Goal: Task Accomplishment & Management: Complete application form

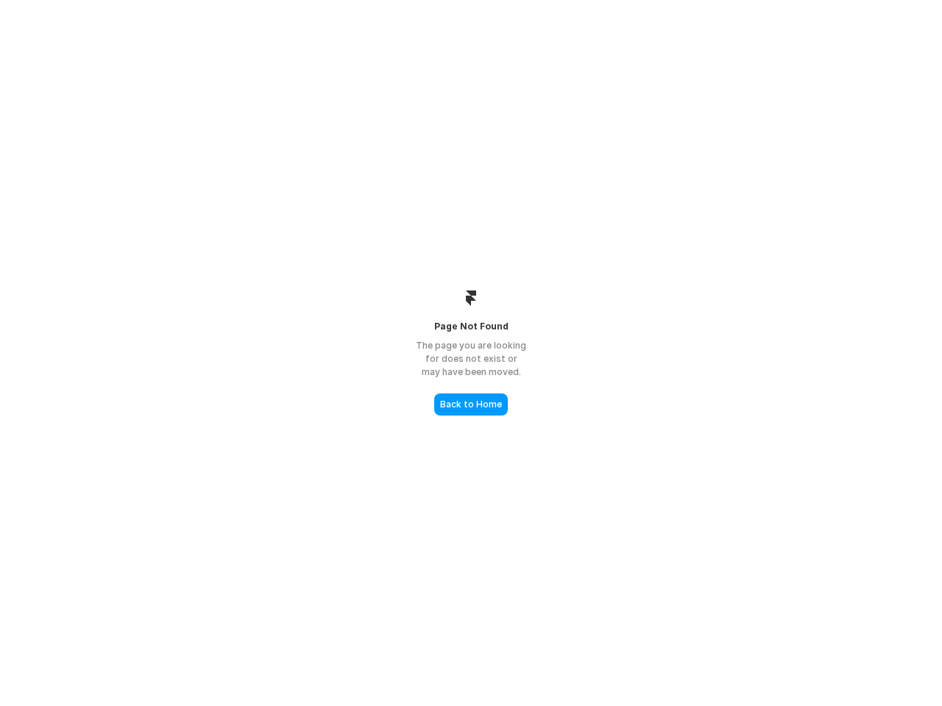
click at [471, 353] on div "The page you are looking for does not exist or may have been moved." at bounding box center [470, 359] width 147 height 40
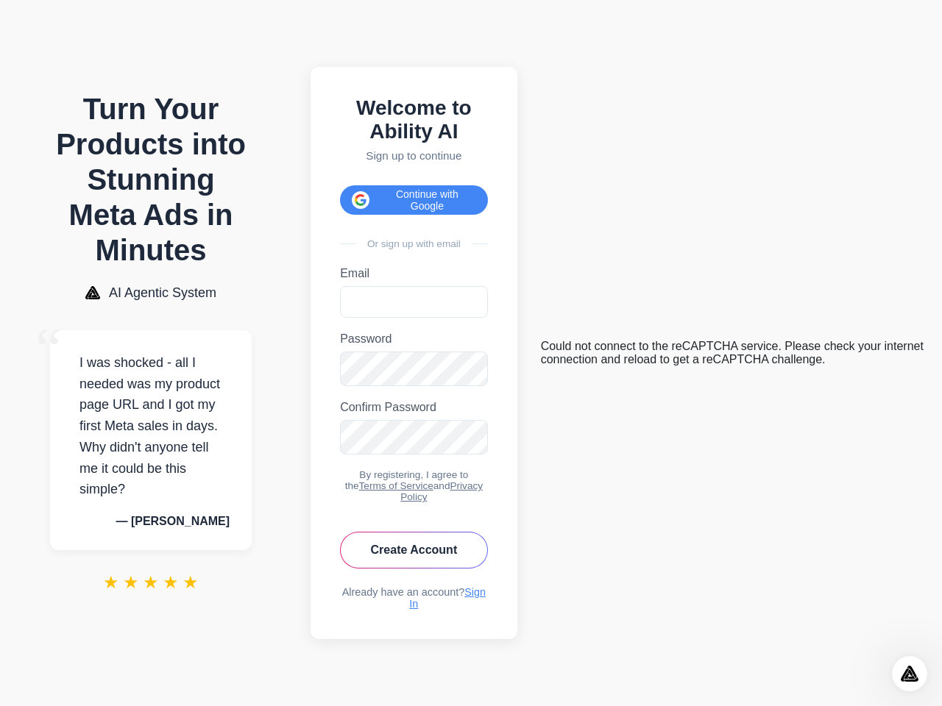
click at [419, 192] on button "Continue with Google" at bounding box center [414, 199] width 148 height 29
click at [910, 674] on icon "Open Intercom Messenger" at bounding box center [910, 674] width 24 height 24
